Goal: Check status: Check status

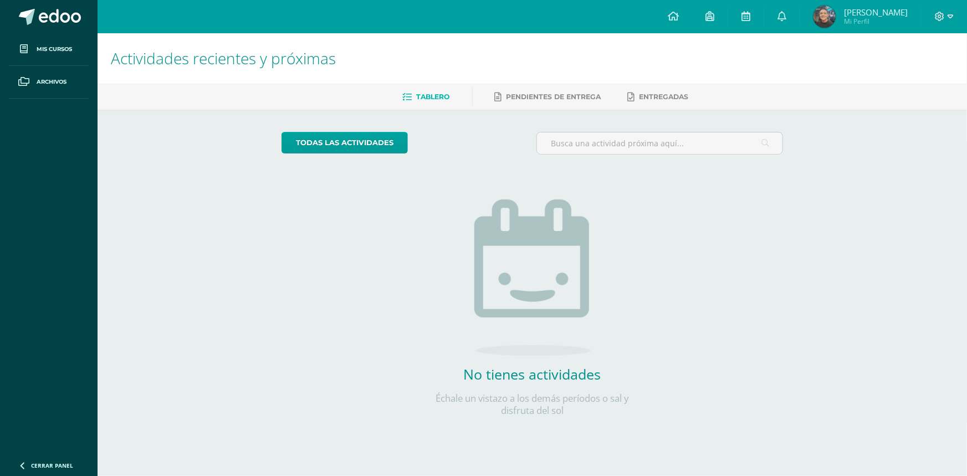
click at [874, 11] on span "[PERSON_NAME]" at bounding box center [876, 12] width 64 height 11
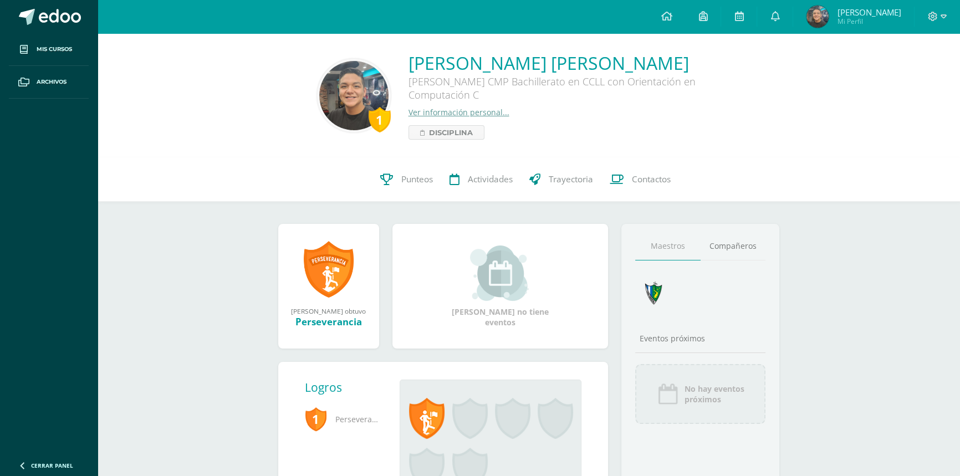
click at [715, 289] on div at bounding box center [701, 296] width 140 height 37
click at [725, 254] on link "Compañeros" at bounding box center [732, 246] width 65 height 28
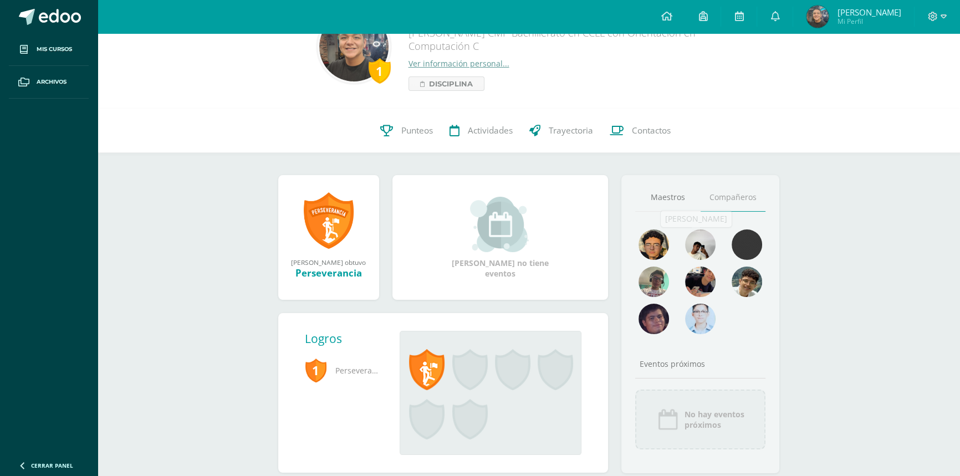
scroll to position [50, 0]
click at [669, 200] on link "Maestros" at bounding box center [667, 196] width 65 height 28
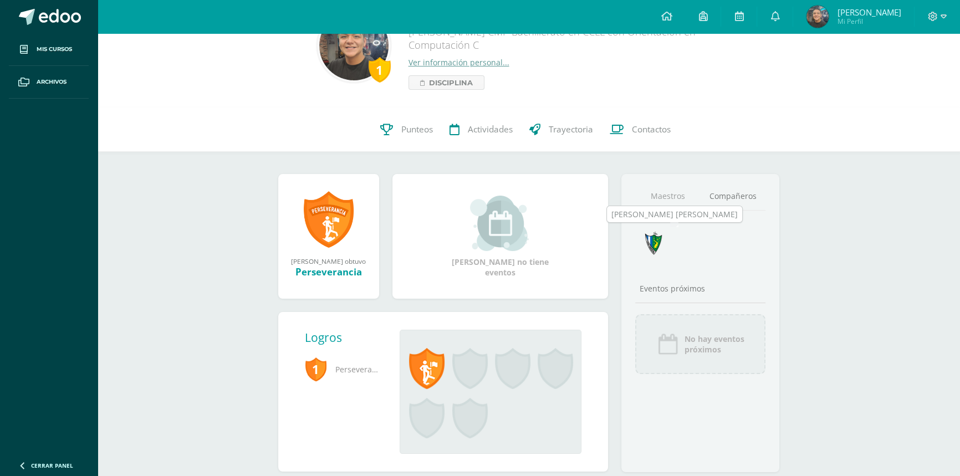
click at [653, 243] on img at bounding box center [653, 243] width 30 height 30
click at [413, 124] on span "Punteos" at bounding box center [417, 130] width 32 height 12
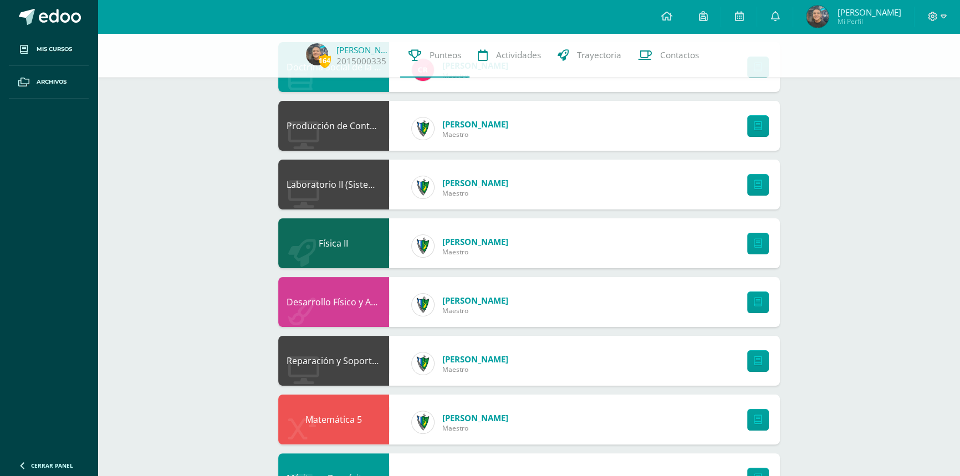
scroll to position [252, 0]
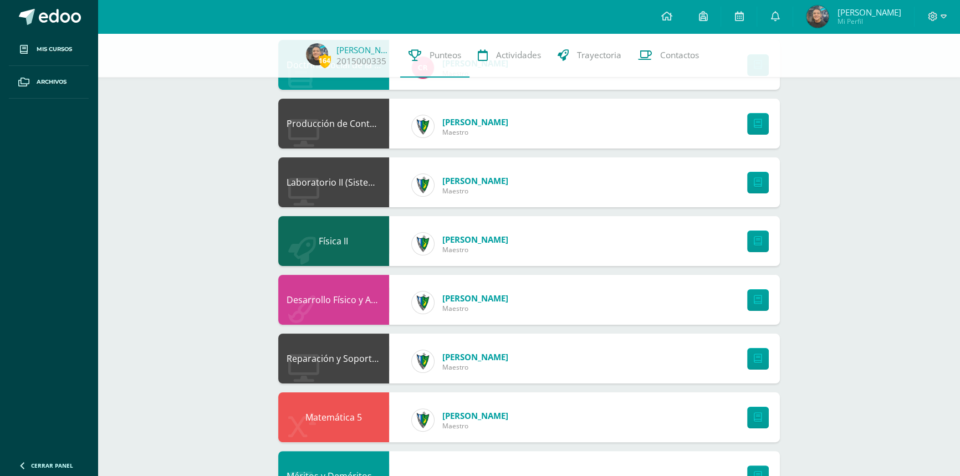
click at [599, 402] on div "Matemática 5 [PERSON_NAME]" at bounding box center [528, 417] width 501 height 50
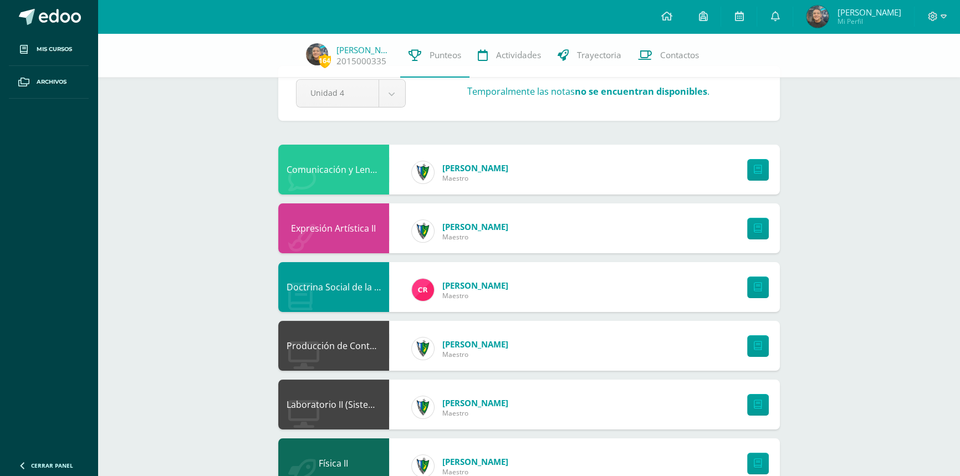
scroll to position [0, 0]
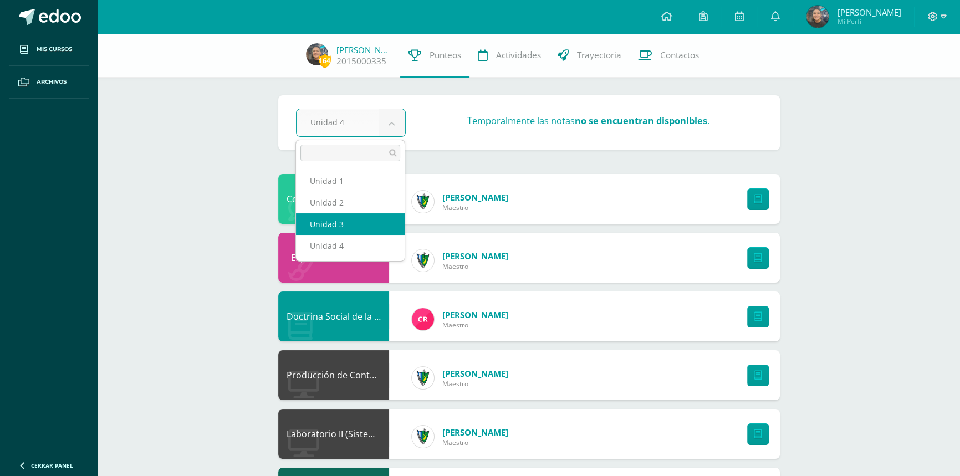
select select "Unidad 3"
